Goal: Use online tool/utility

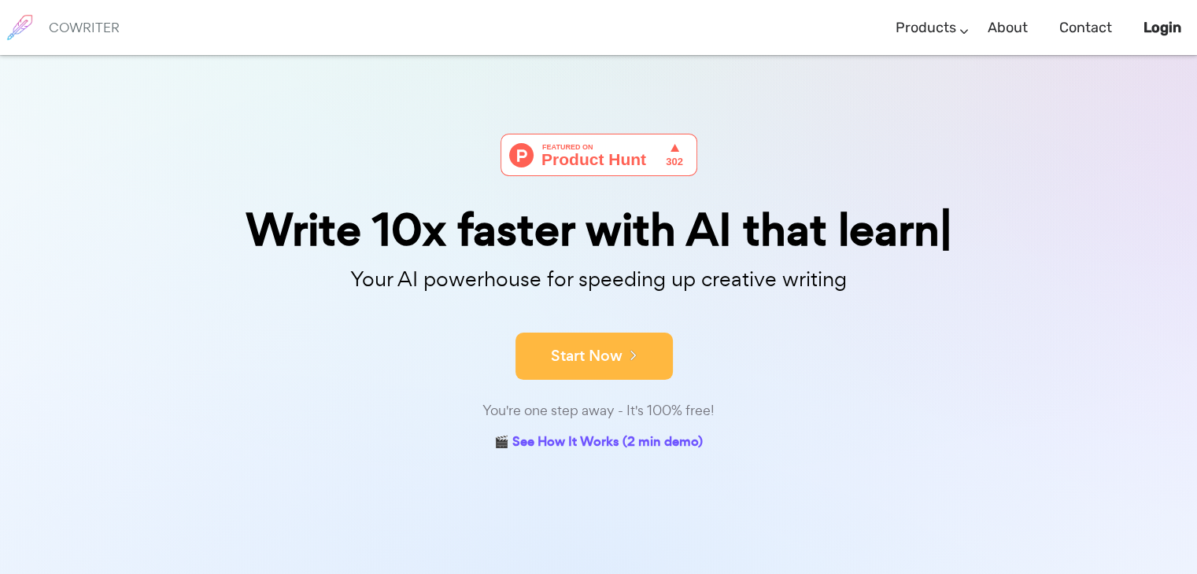
click at [541, 355] on button "Start Now" at bounding box center [593, 356] width 157 height 47
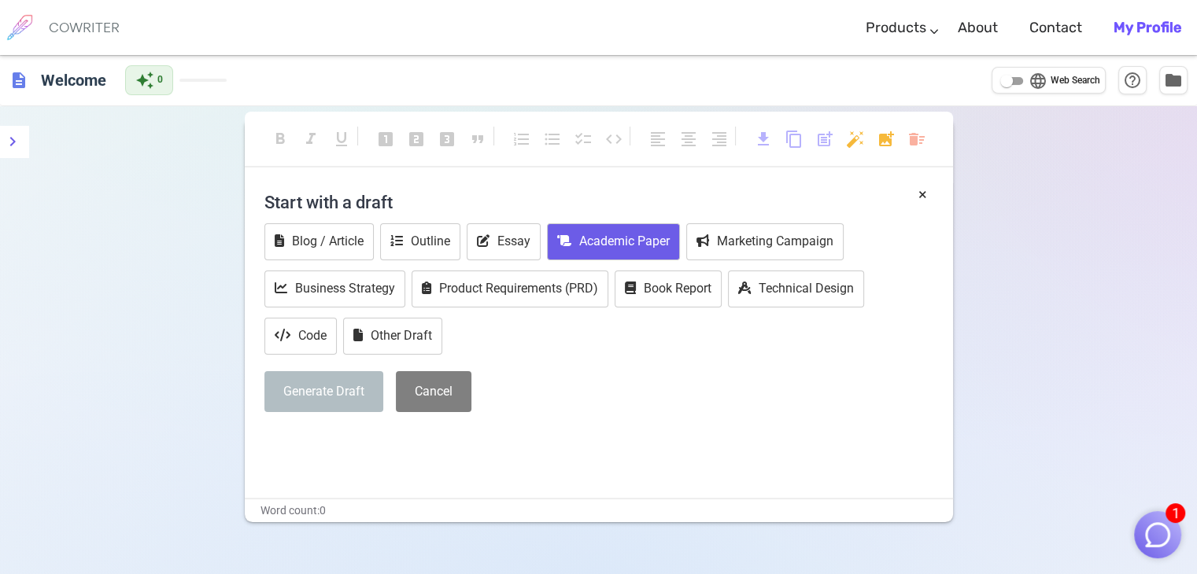
click at [603, 249] on button "Academic Paper" at bounding box center [613, 241] width 133 height 37
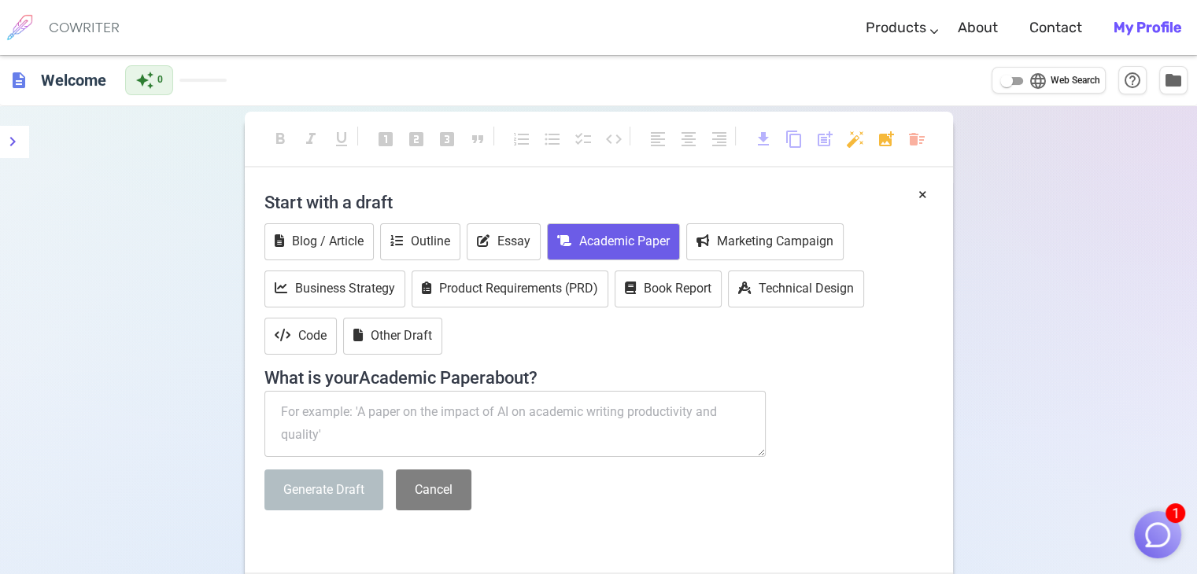
click at [382, 413] on textarea at bounding box center [515, 424] width 502 height 66
paste textarea "Il rosa come stimolo visivo: percezione neurologica e implicazioni neurofisiolo…"
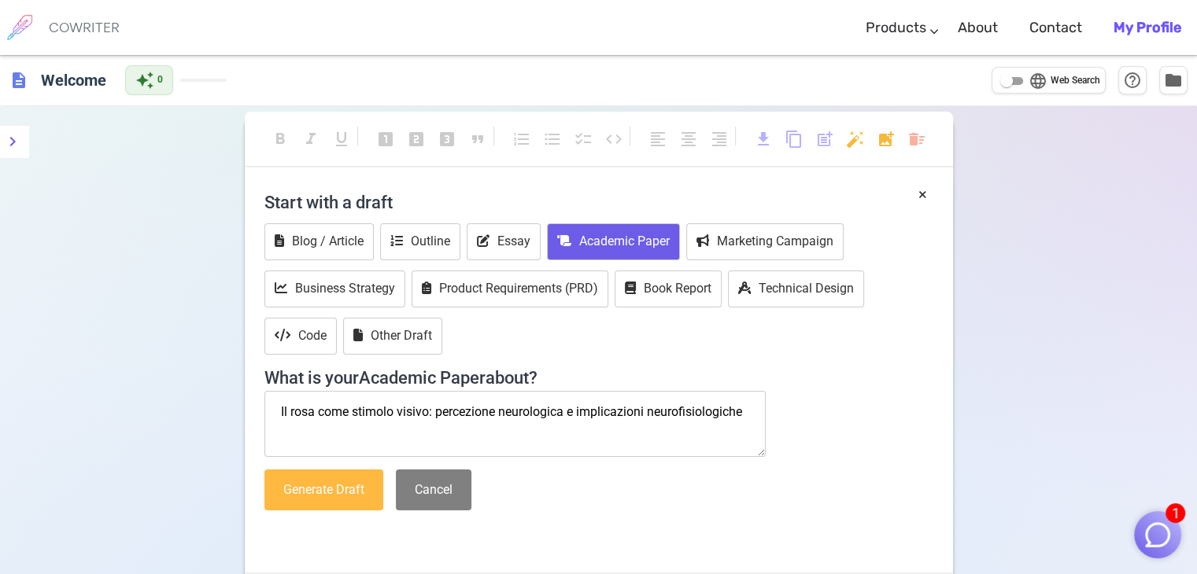
type textarea "Il rosa come stimolo visivo: percezione neurologica e implicazioni neurofisiolo…"
click at [334, 486] on button "Generate Draft" at bounding box center [323, 491] width 119 height 42
